Goal: Task Accomplishment & Management: Complete application form

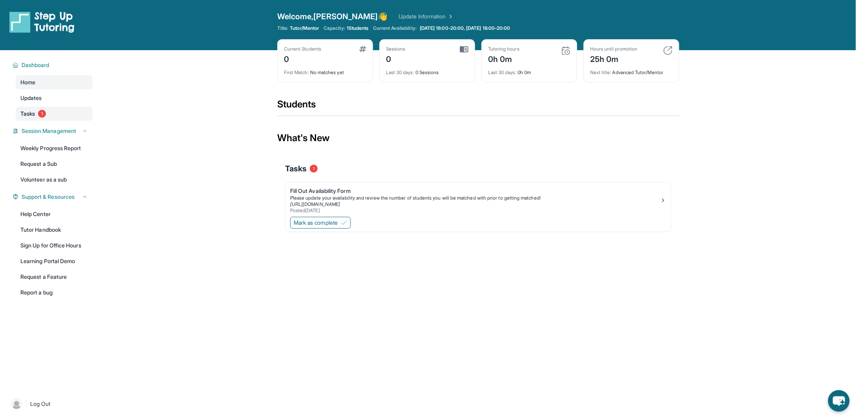
click at [32, 110] on span "Tasks" at bounding box center [27, 114] width 15 height 8
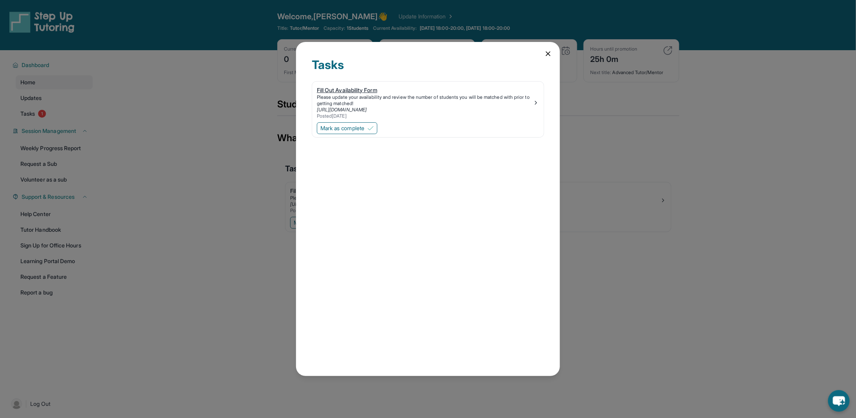
click at [392, 101] on div "Please update your availability and review the number of students you will be m…" at bounding box center [425, 100] width 216 height 13
click at [137, 159] on div "Tasks Fill Out Availability Form Please update your availability and review the…" at bounding box center [428, 209] width 856 height 418
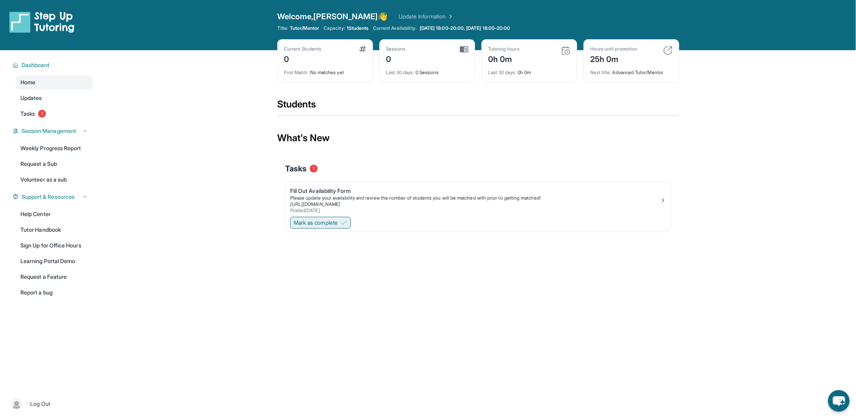
click at [328, 217] on button "Mark as complete" at bounding box center [320, 223] width 60 height 12
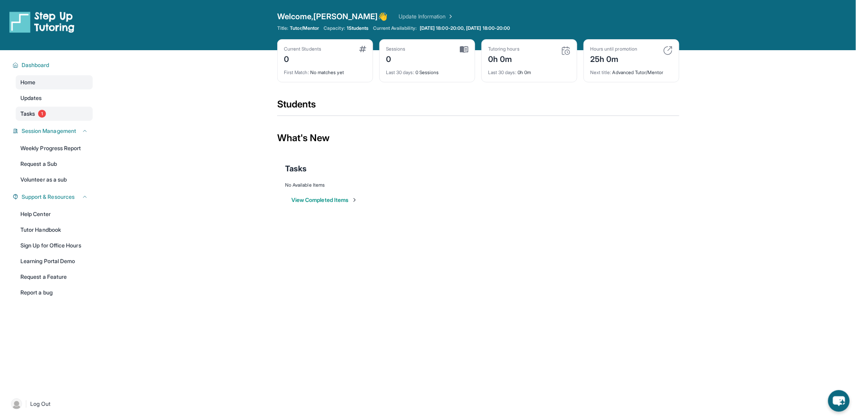
click at [36, 117] on link "Tasks 1" at bounding box center [54, 114] width 77 height 14
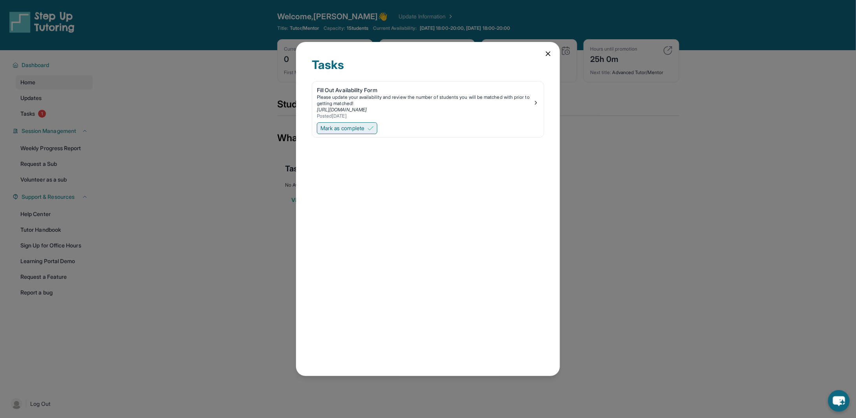
click at [351, 128] on span "Mark as complete" at bounding box center [342, 128] width 44 height 8
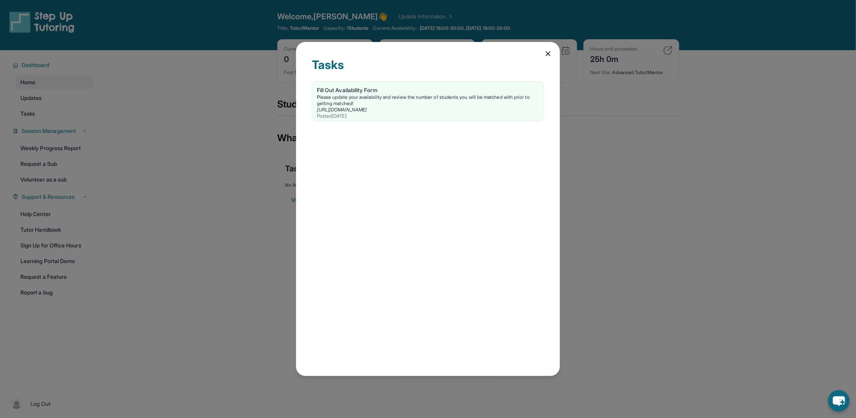
click at [212, 131] on div "Tasks Fill Out Availability Form Please update your availability and review the…" at bounding box center [428, 209] width 856 height 418
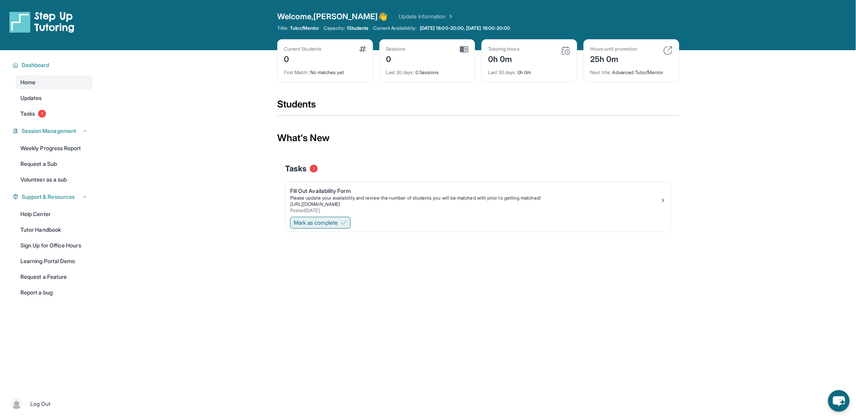
click at [331, 219] on span "Mark as complete" at bounding box center [316, 223] width 44 height 8
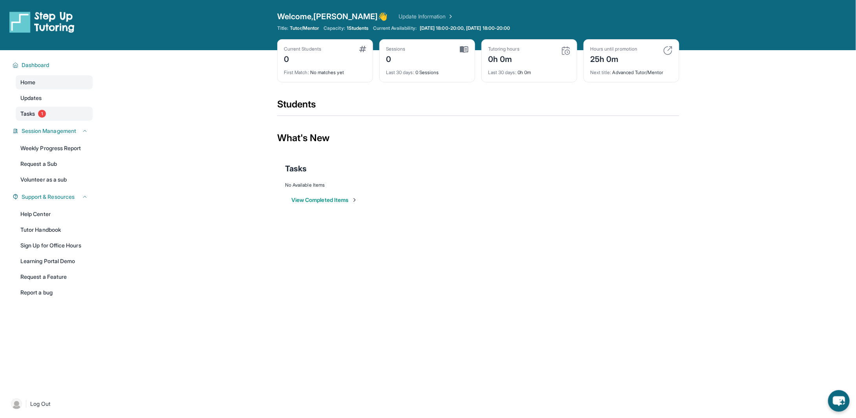
click at [30, 109] on link "Tasks 1" at bounding box center [54, 114] width 77 height 14
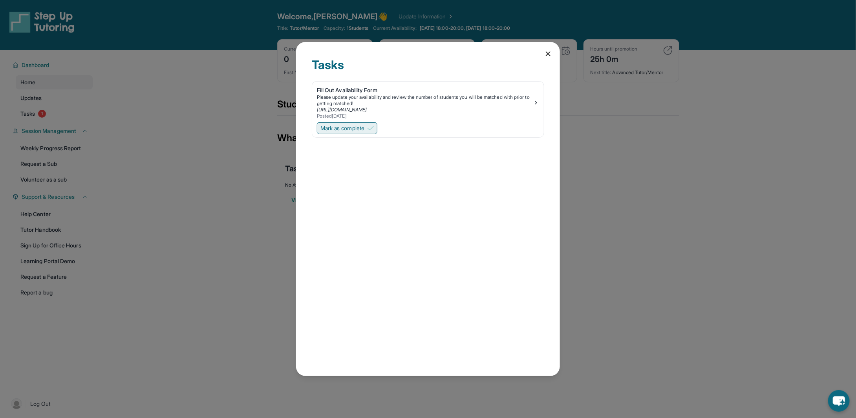
click at [364, 126] on span "Mark as complete" at bounding box center [342, 128] width 44 height 8
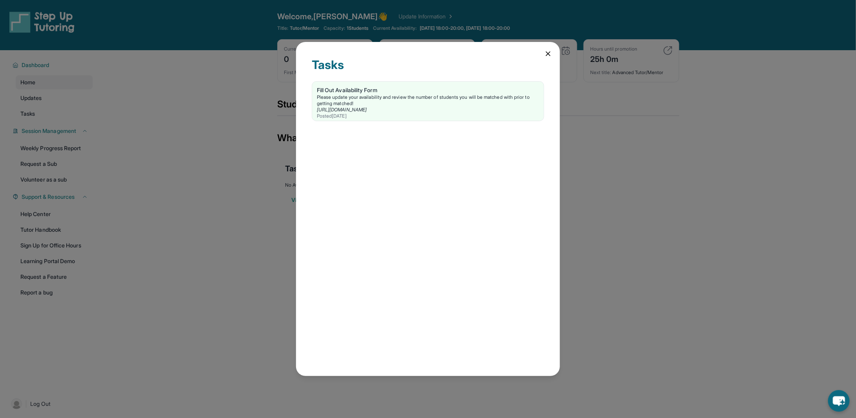
click at [135, 115] on div "Tasks Fill Out Availability Form Please update your availability and review the…" at bounding box center [428, 209] width 856 height 418
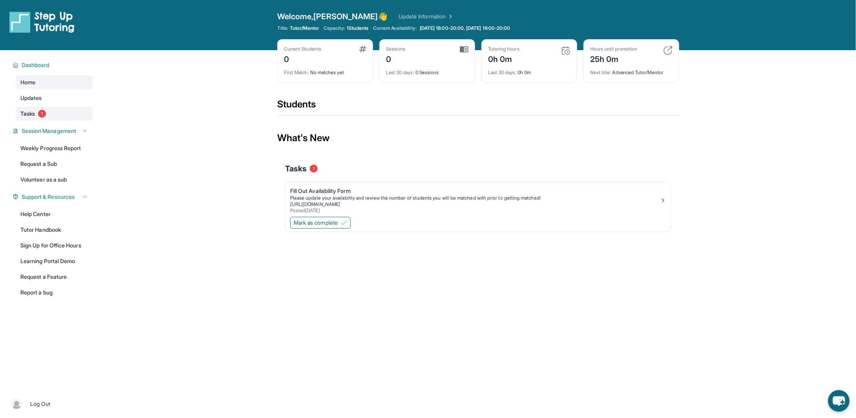
click at [31, 117] on span "Tasks" at bounding box center [27, 114] width 15 height 8
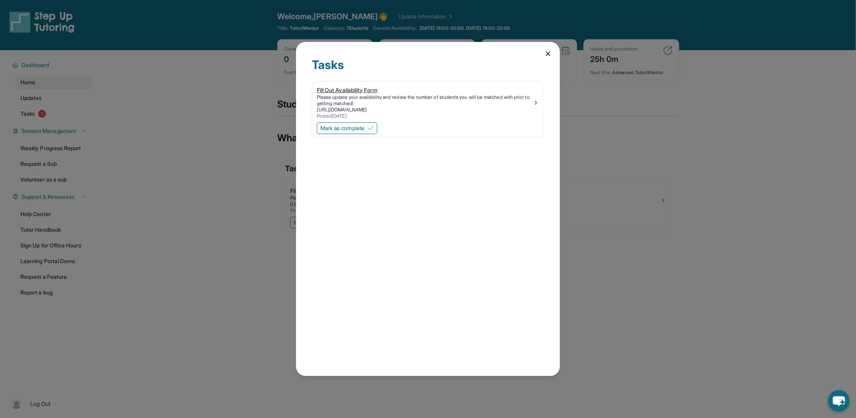
click at [513, 86] on div "Fill Out Availability Form" at bounding box center [425, 90] width 216 height 8
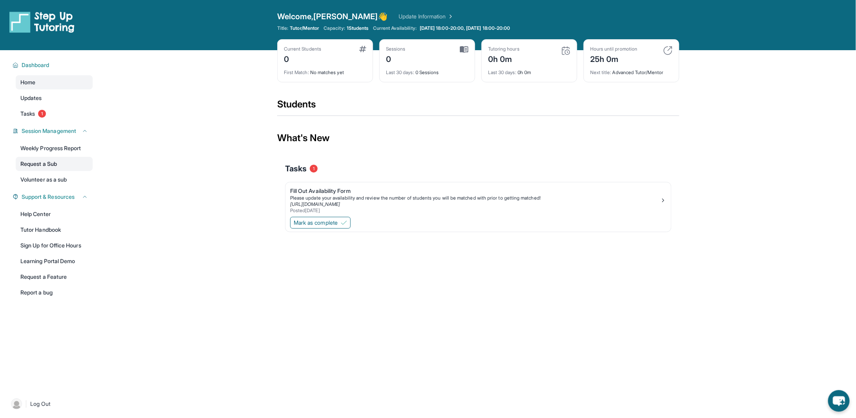
click at [44, 166] on link "Request a Sub" at bounding box center [54, 164] width 77 height 14
click at [669, 50] on img at bounding box center [667, 50] width 9 height 9
